Goal: Task Accomplishment & Management: Manage account settings

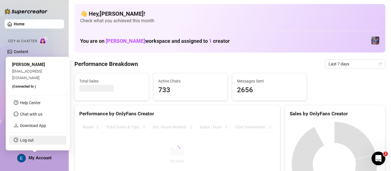
click at [33, 139] on link "Log out" at bounding box center [27, 140] width 14 height 5
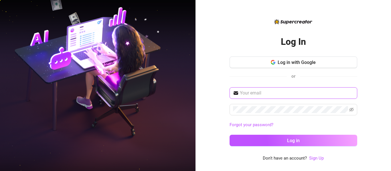
click at [273, 95] on input "text" at bounding box center [297, 93] width 114 height 7
type input "[EMAIL_ADDRESS][DOMAIN_NAME]"
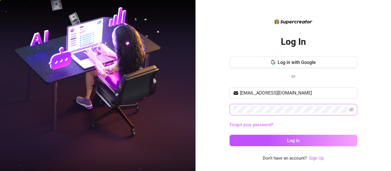
click at [264, 105] on span at bounding box center [293, 109] width 128 height 11
click at [229, 135] on button "Log in" at bounding box center [293, 140] width 128 height 11
